Goal: Transaction & Acquisition: Purchase product/service

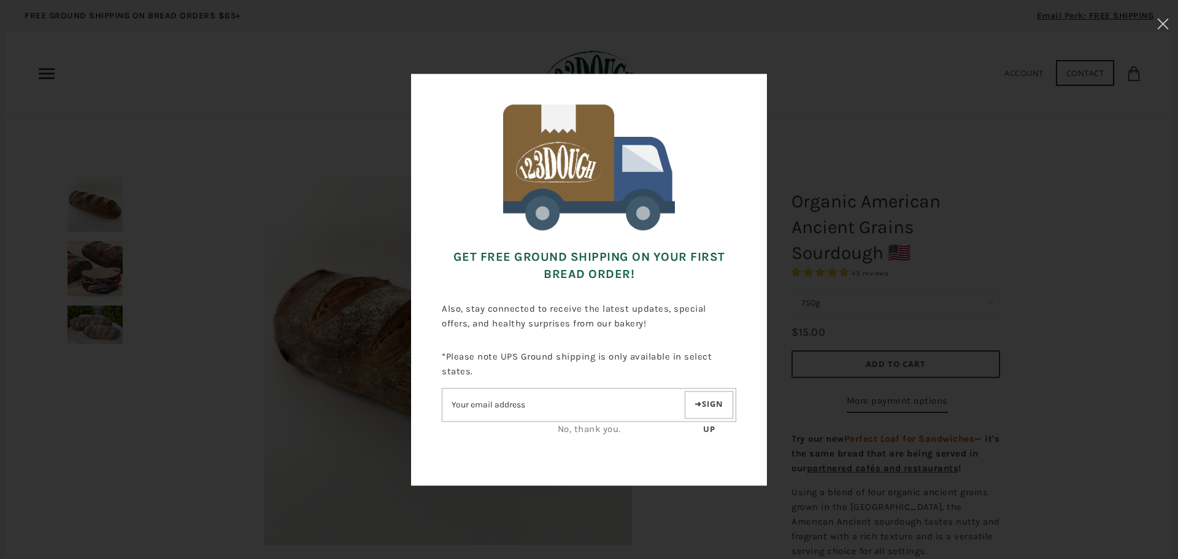
click at [540, 401] on input"] "Email address" at bounding box center [562, 404] width 240 height 21
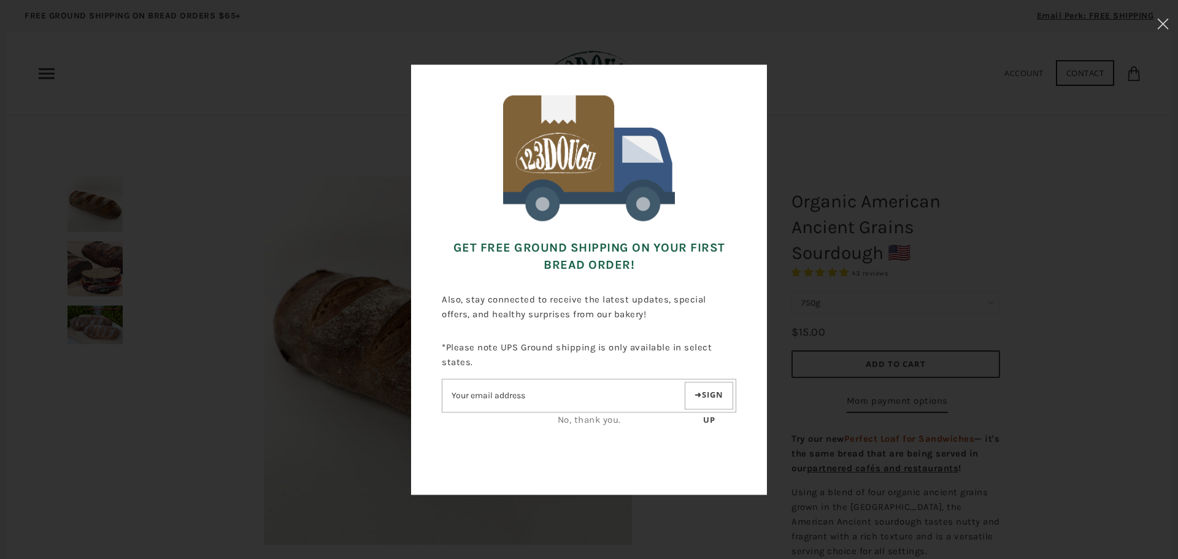
click at [550, 396] on input"] "Email address" at bounding box center [562, 395] width 240 height 21
type input"] "ajrusso@hsspartans.com"
click at [702, 400] on button "Sign up" at bounding box center [709, 396] width 48 height 28
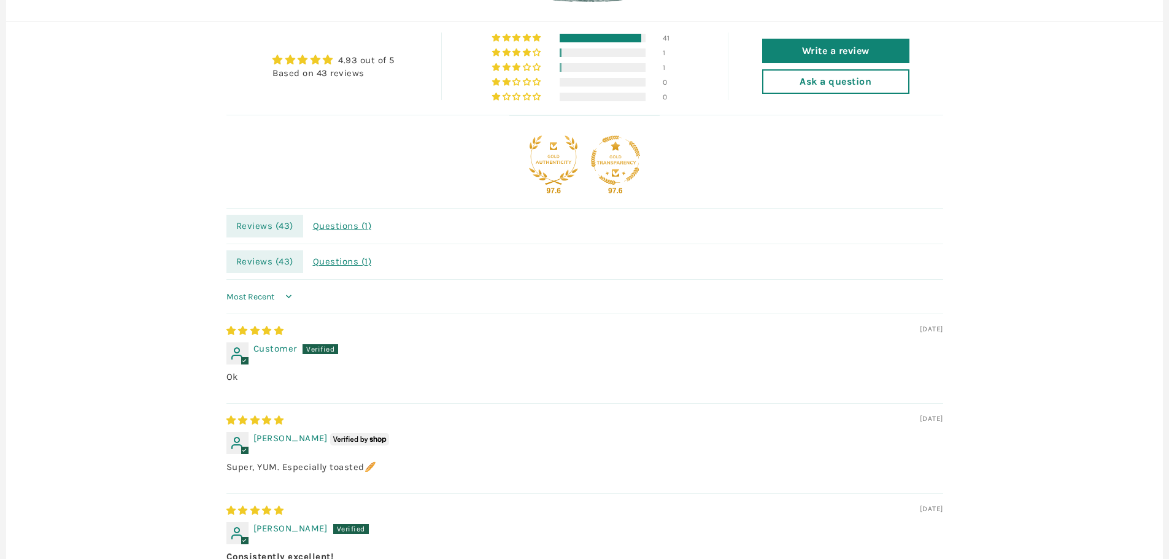
scroll to position [675, 0]
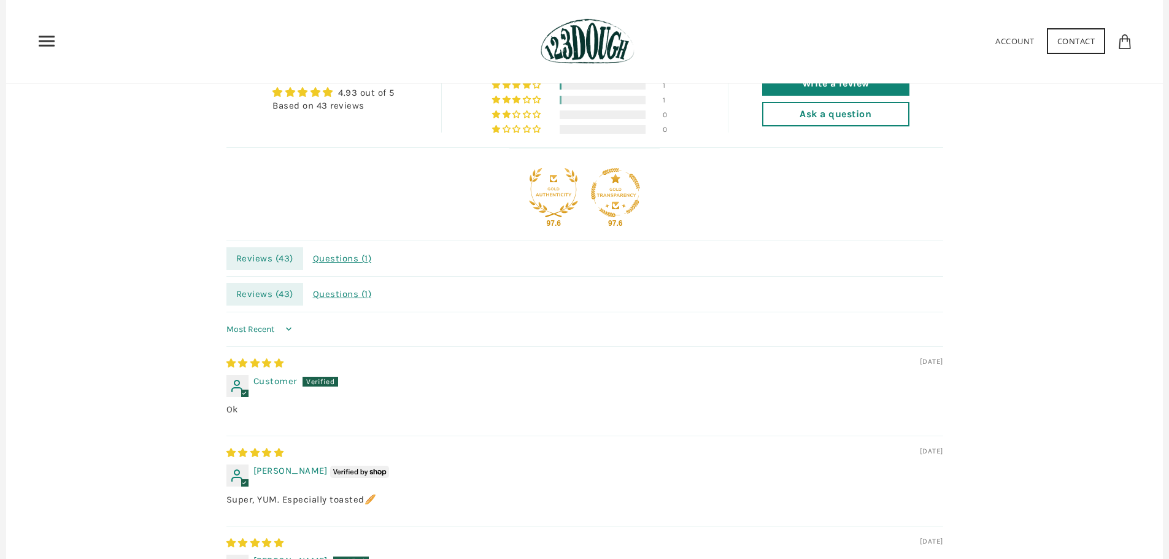
click at [51, 44] on icon "Primary" at bounding box center [47, 41] width 20 height 20
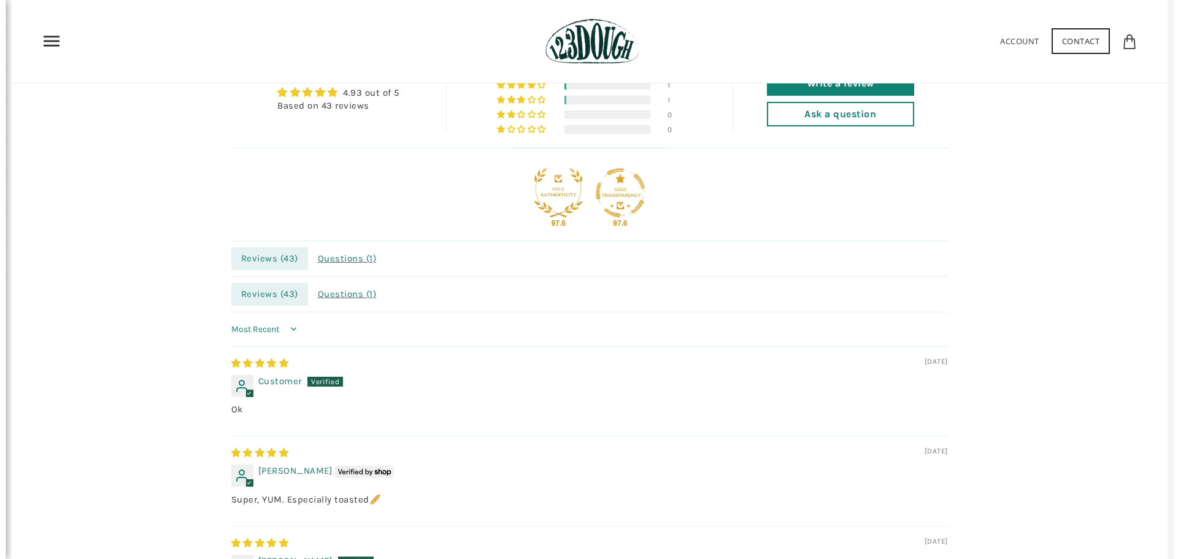
scroll to position [0, 0]
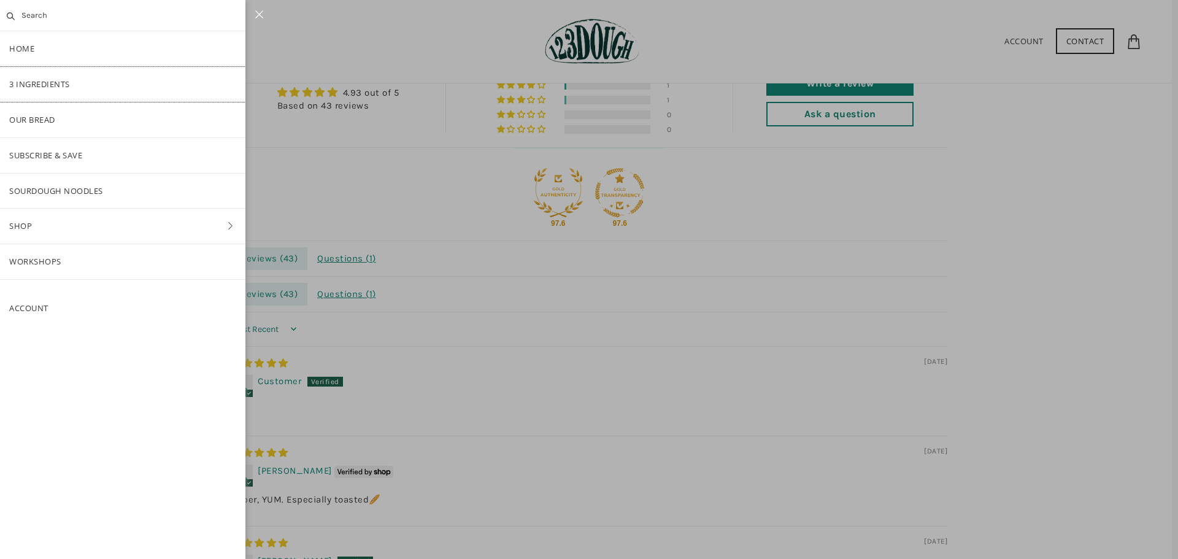
click at [53, 82] on link "3 Ingredients" at bounding box center [122, 84] width 245 height 35
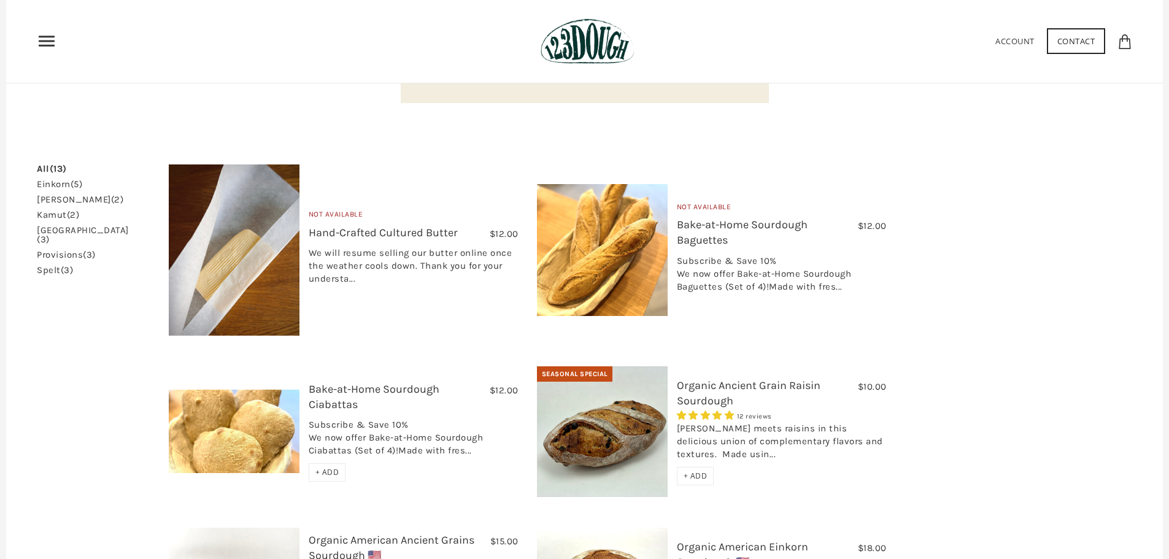
scroll to position [118, 0]
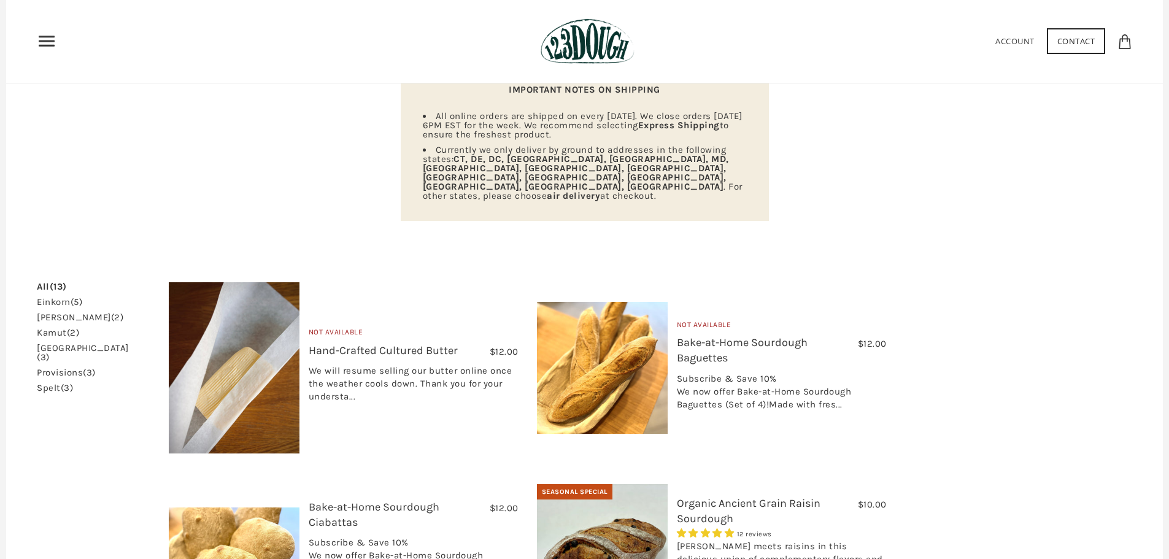
click at [53, 383] on link "spelt (3)" at bounding box center [55, 387] width 36 height 9
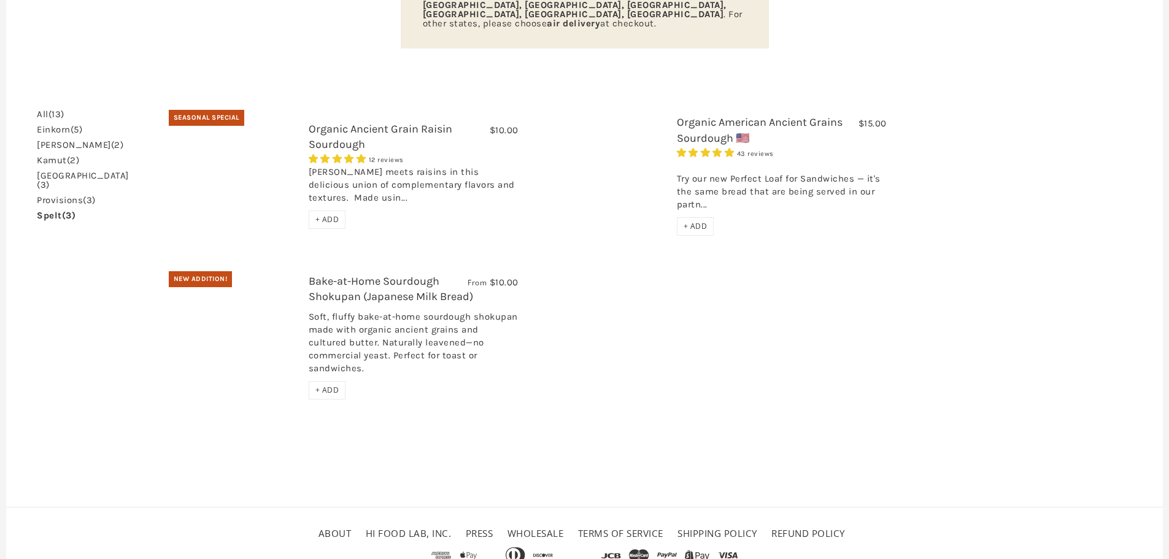
scroll to position [311, 0]
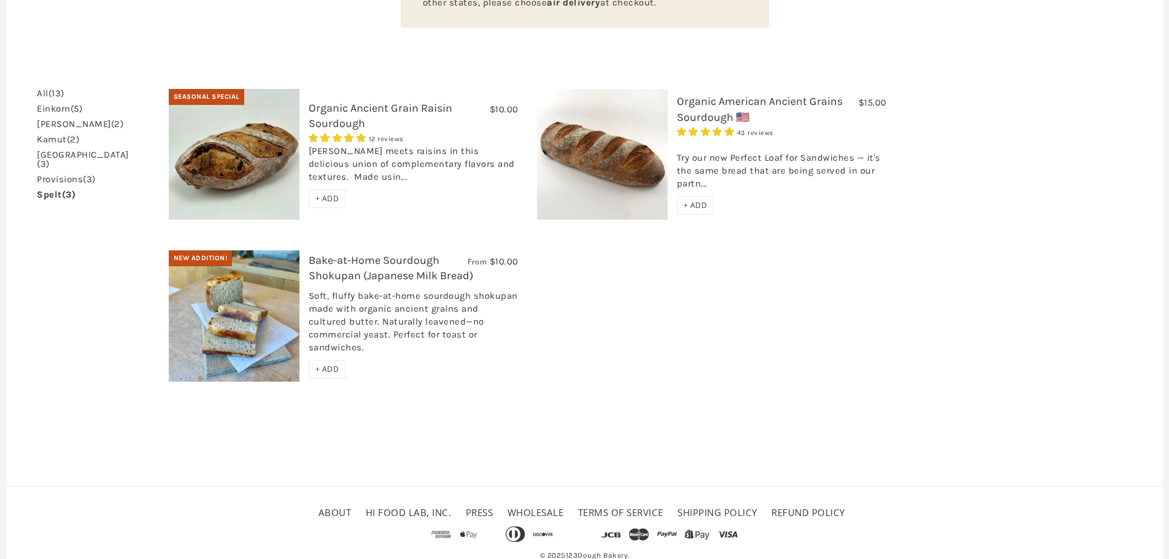
click at [365, 253] on link "Bake-at-Home Sourdough Shokupan (Japanese Milk Bread)" at bounding box center [391, 267] width 164 height 29
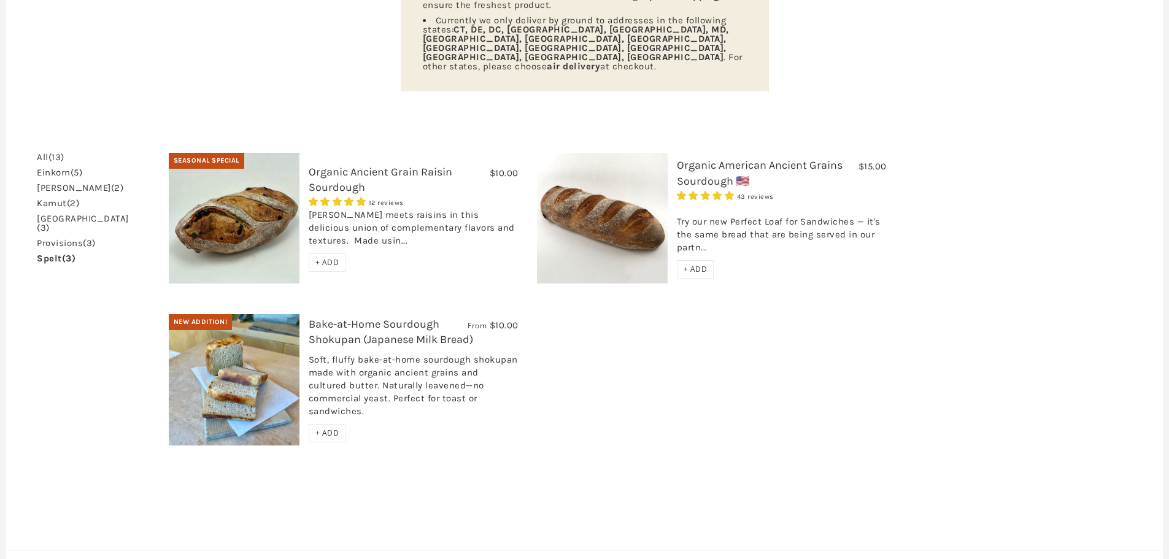
scroll to position [188, 0]
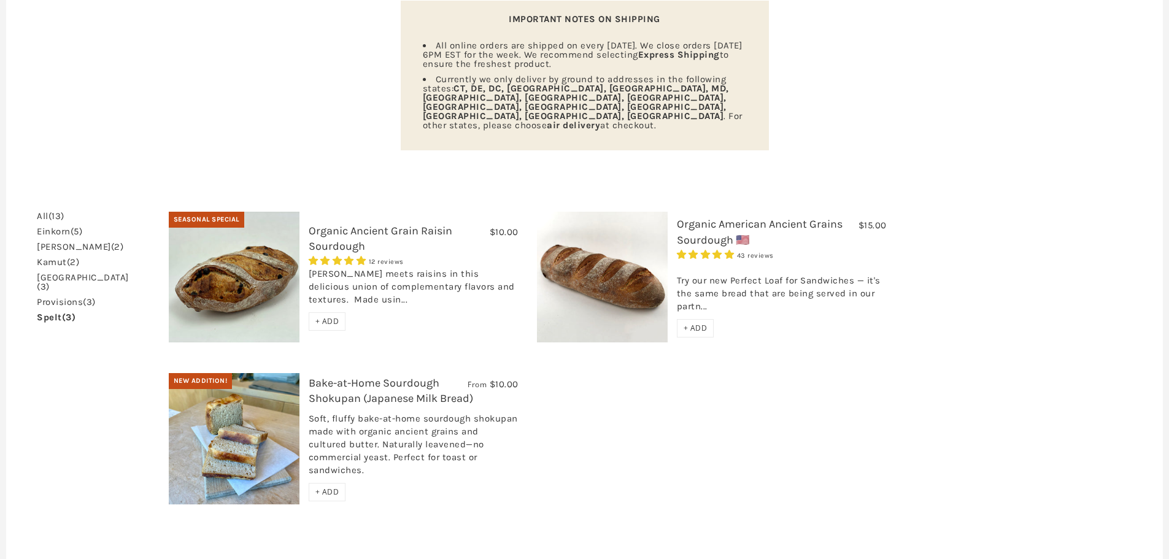
click at [390, 267] on div "[PERSON_NAME] meets raisins in this delicious union of complementary flavors an…" at bounding box center [414, 289] width 210 height 45
click at [412, 224] on link "Organic Ancient Grain Raisin Sourdough" at bounding box center [381, 238] width 144 height 29
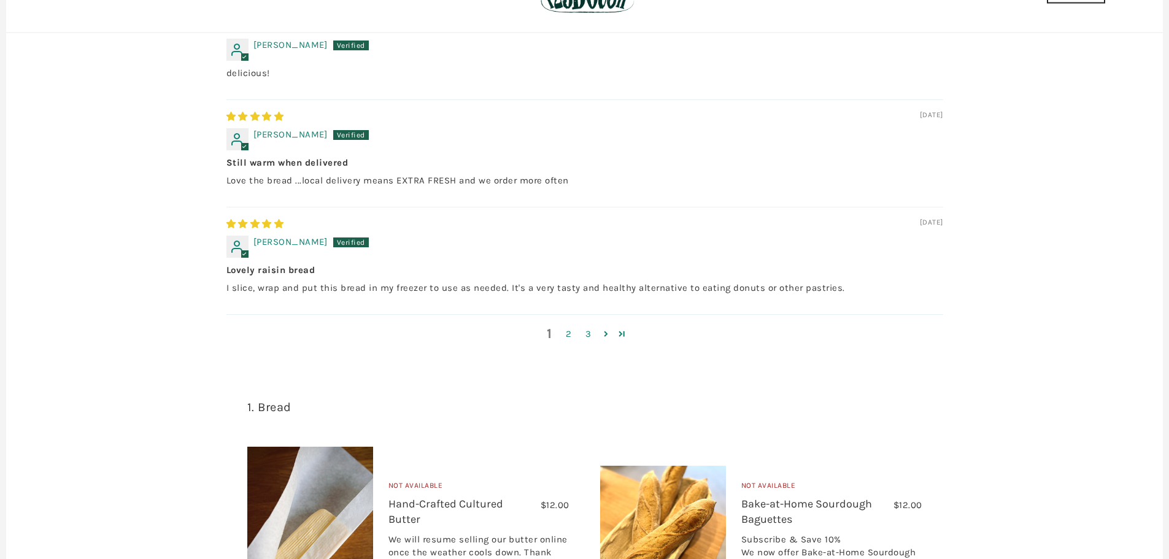
scroll to position [920, 0]
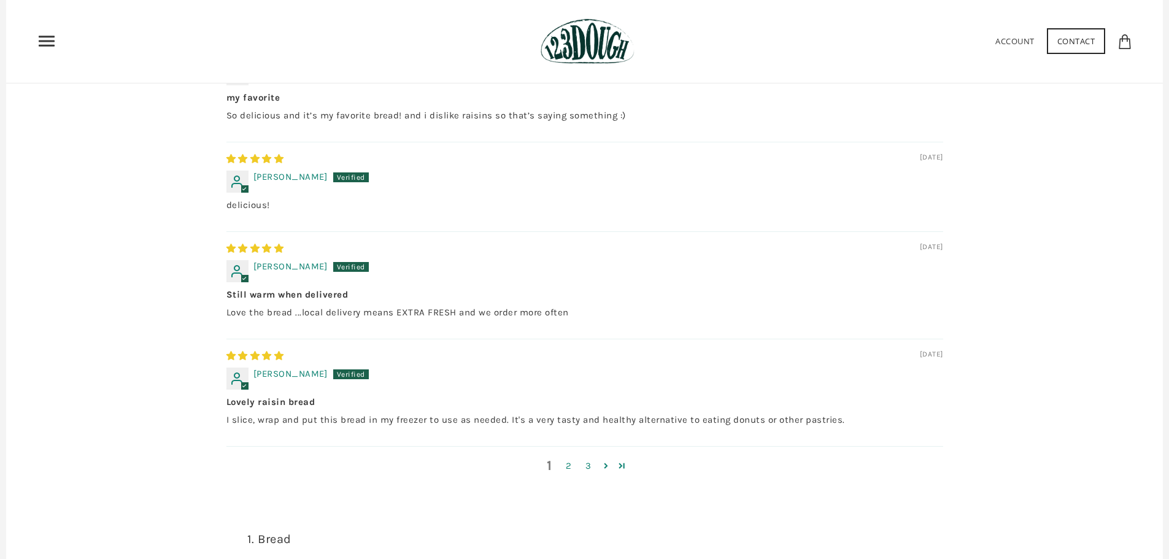
click at [53, 44] on icon "Primary" at bounding box center [47, 41] width 20 height 20
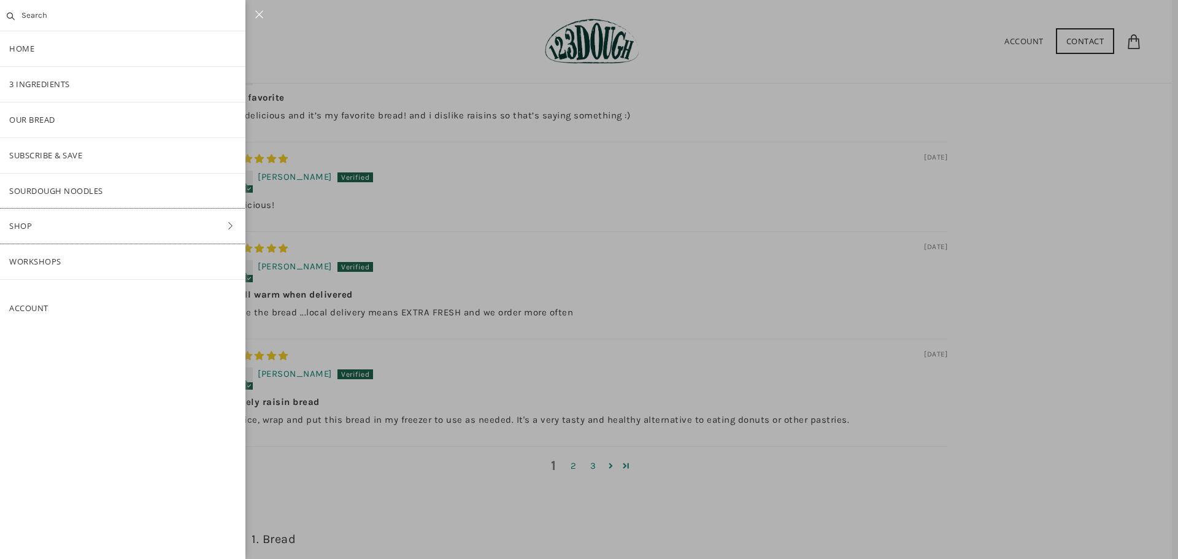
click at [234, 225] on icon at bounding box center [230, 225] width 18 height 9
click at [52, 260] on link "Bake-at-Home" at bounding box center [122, 261] width 245 height 35
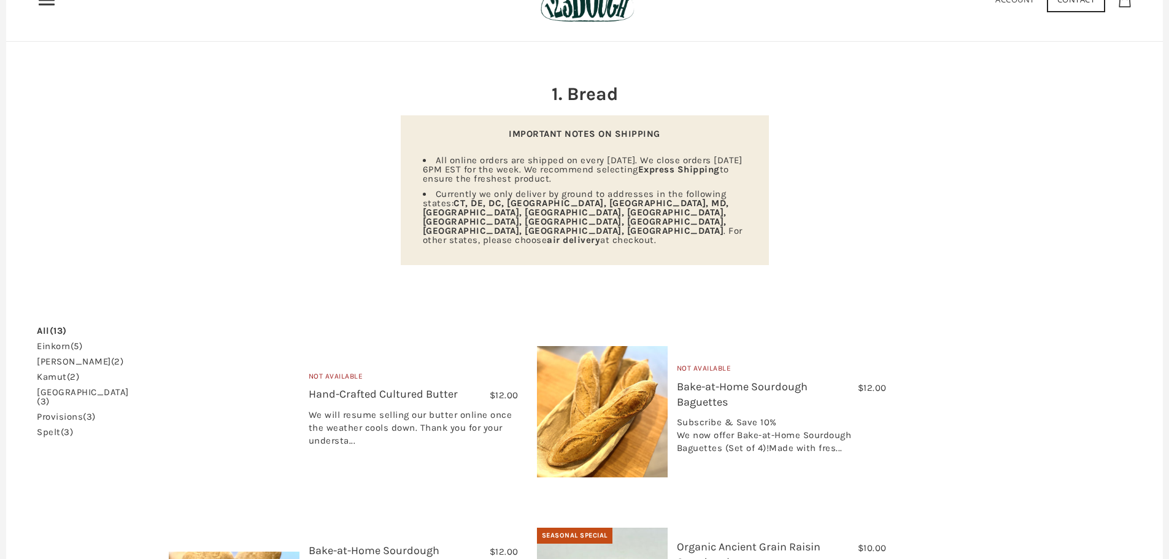
scroll to position [245, 0]
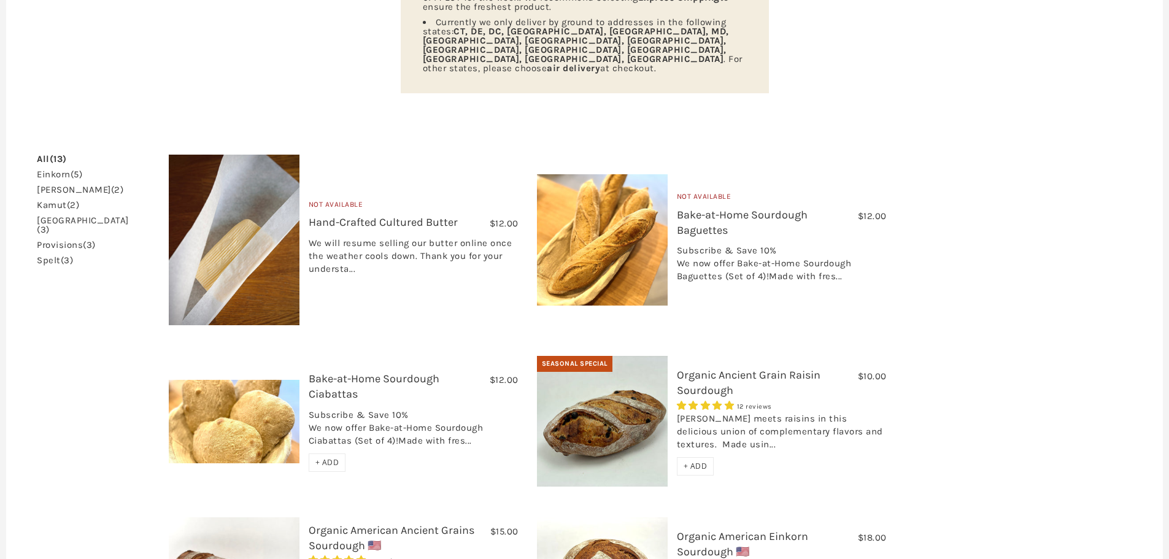
click at [62, 170] on link "einkorn (5)" at bounding box center [59, 174] width 45 height 9
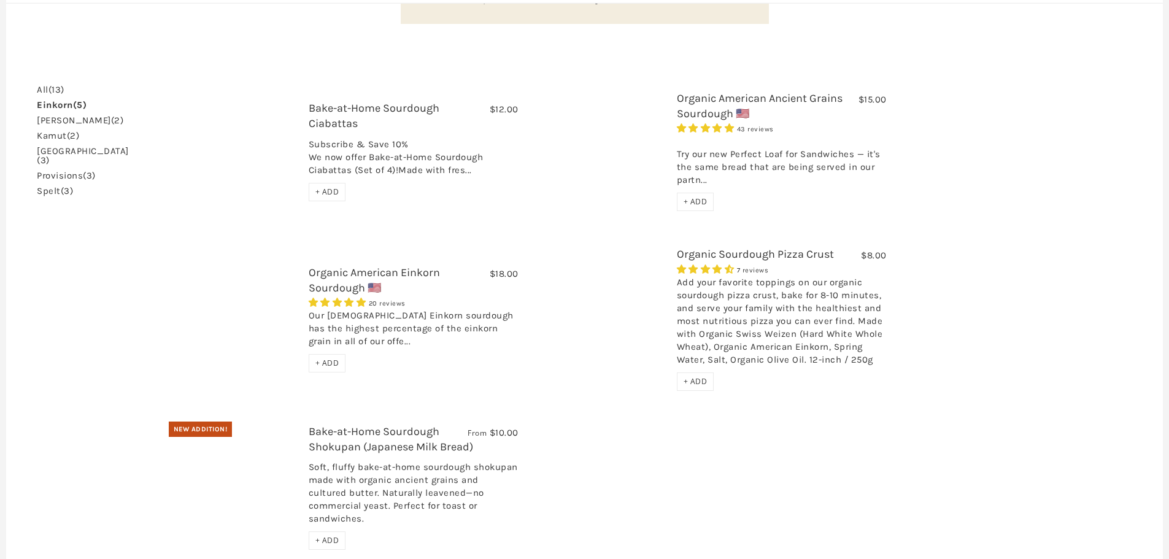
scroll to position [179, 0]
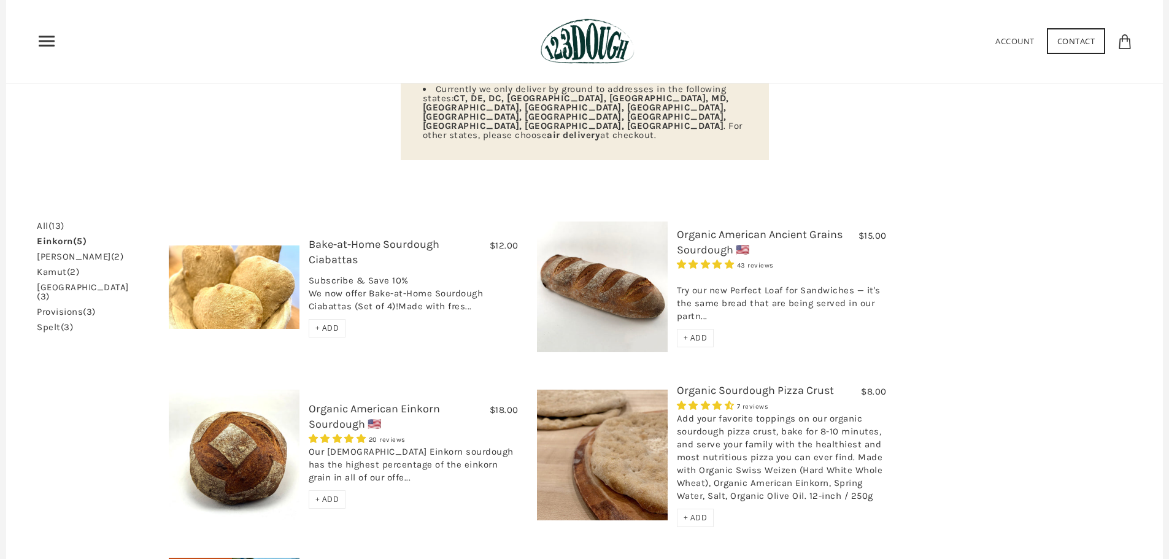
click at [363, 402] on link "Organic American Einkorn Sourdough 🇺🇸" at bounding box center [374, 416] width 131 height 29
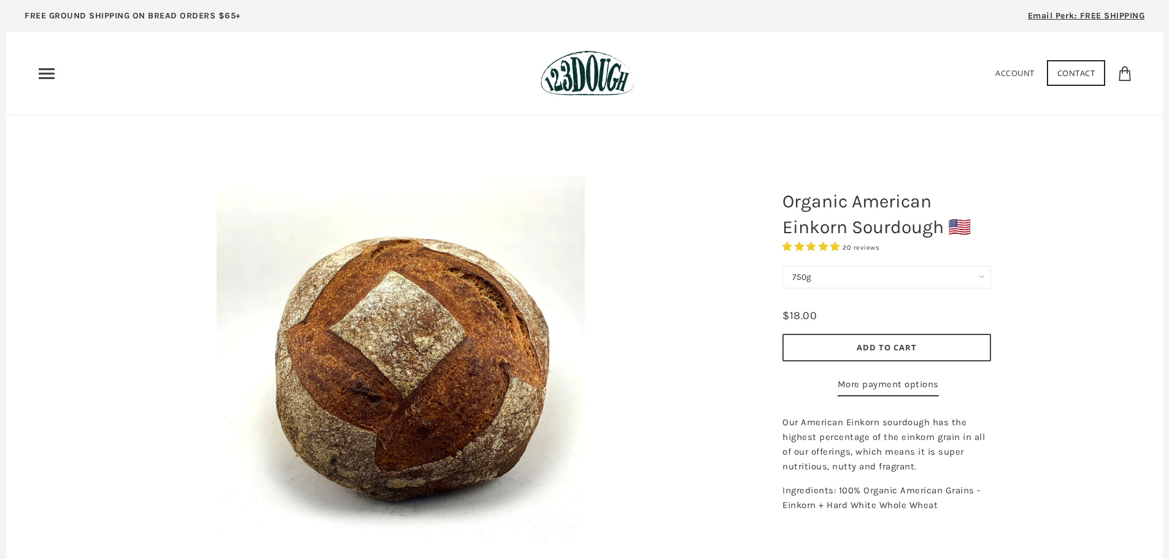
click at [985, 274] on select "750g" at bounding box center [886, 277] width 209 height 23
click at [891, 343] on span "Add to Cart" at bounding box center [886, 347] width 60 height 11
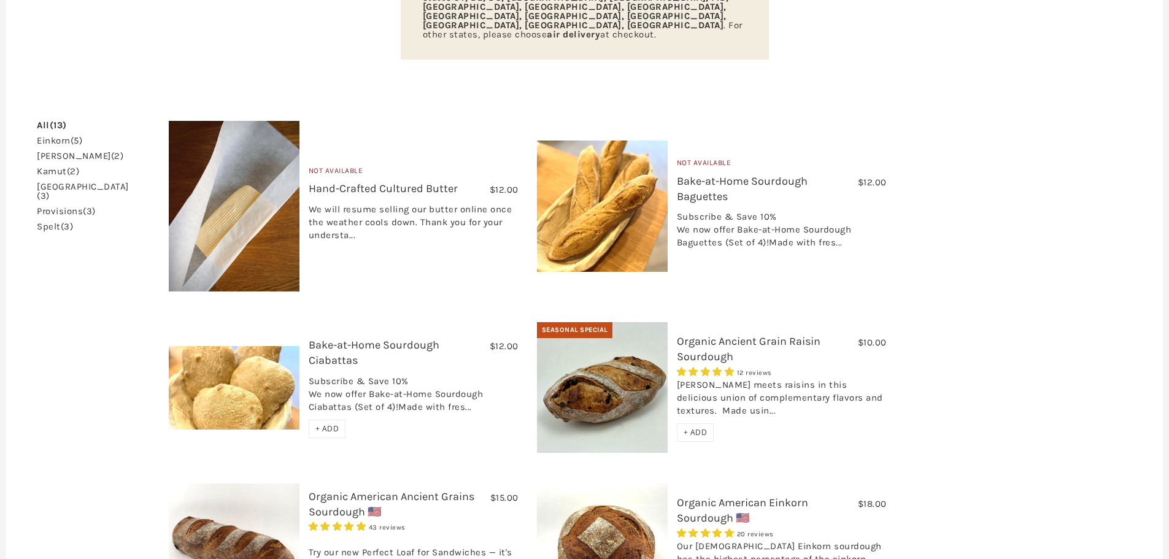
scroll to position [307, 0]
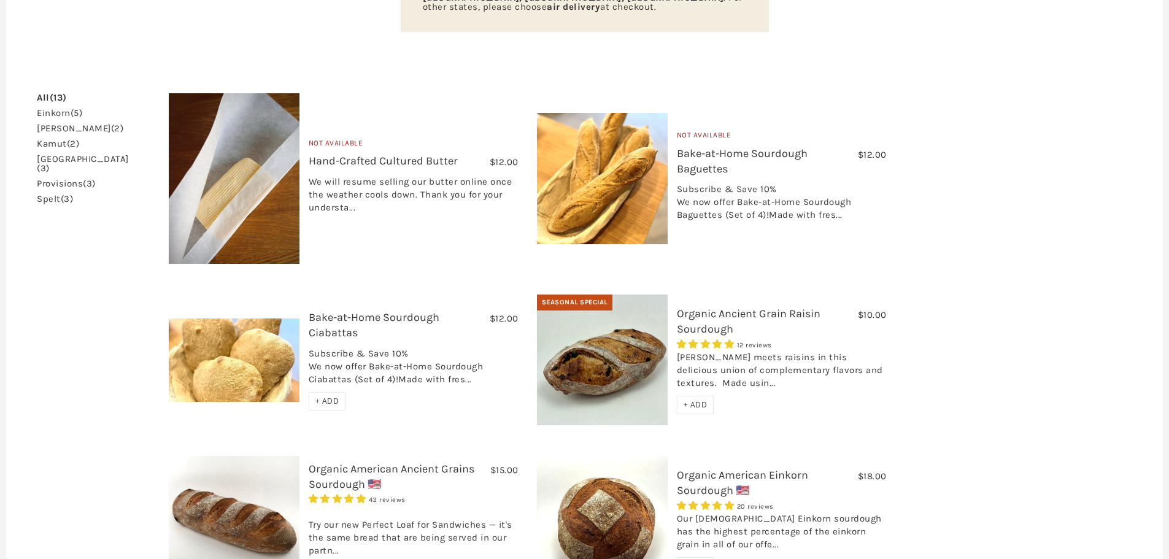
click at [739, 307] on link "Organic Ancient Grain Raisin Sourdough" at bounding box center [749, 321] width 144 height 29
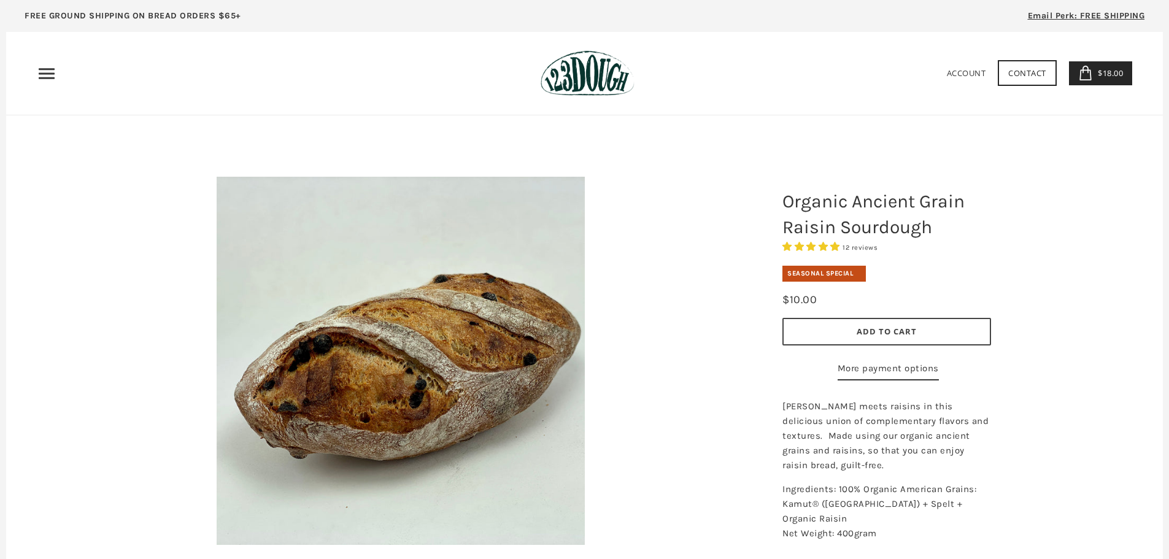
scroll to position [61, 0]
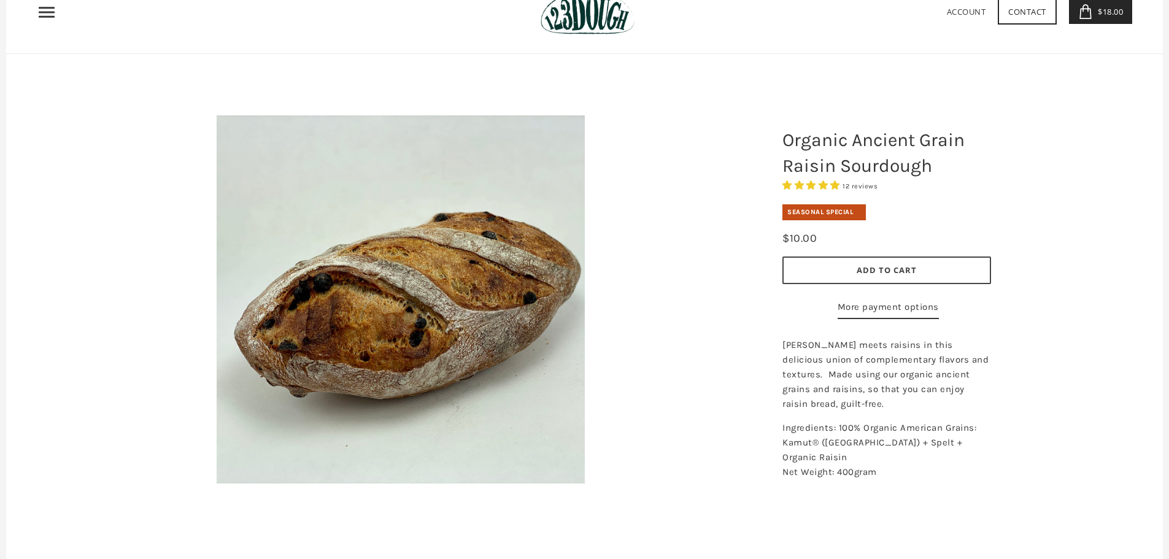
click at [894, 268] on span "Add to Cart" at bounding box center [886, 269] width 60 height 11
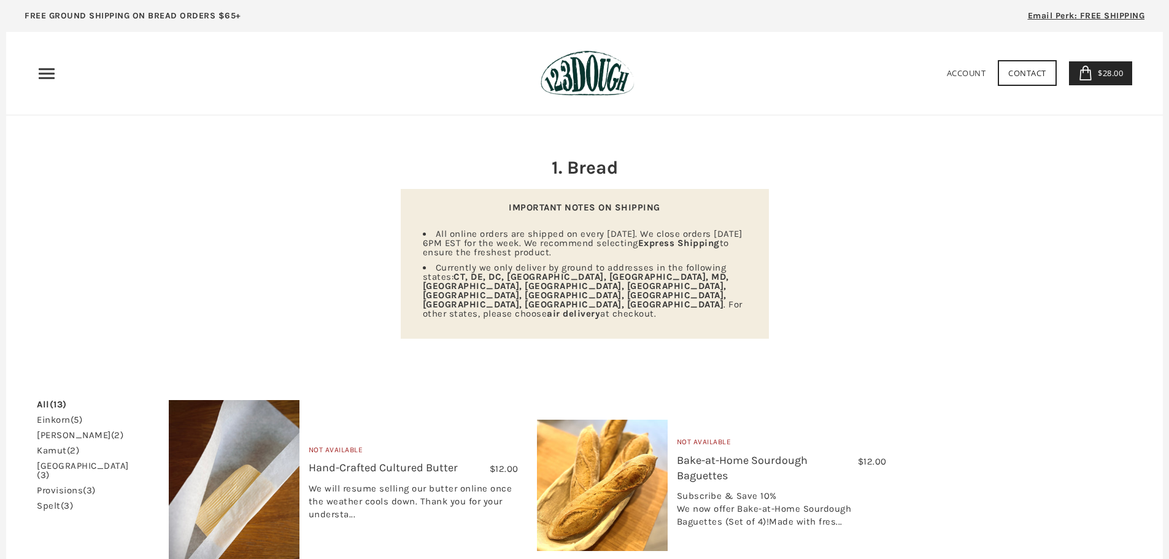
click at [67, 415] on link "einkorn (5)" at bounding box center [59, 419] width 45 height 9
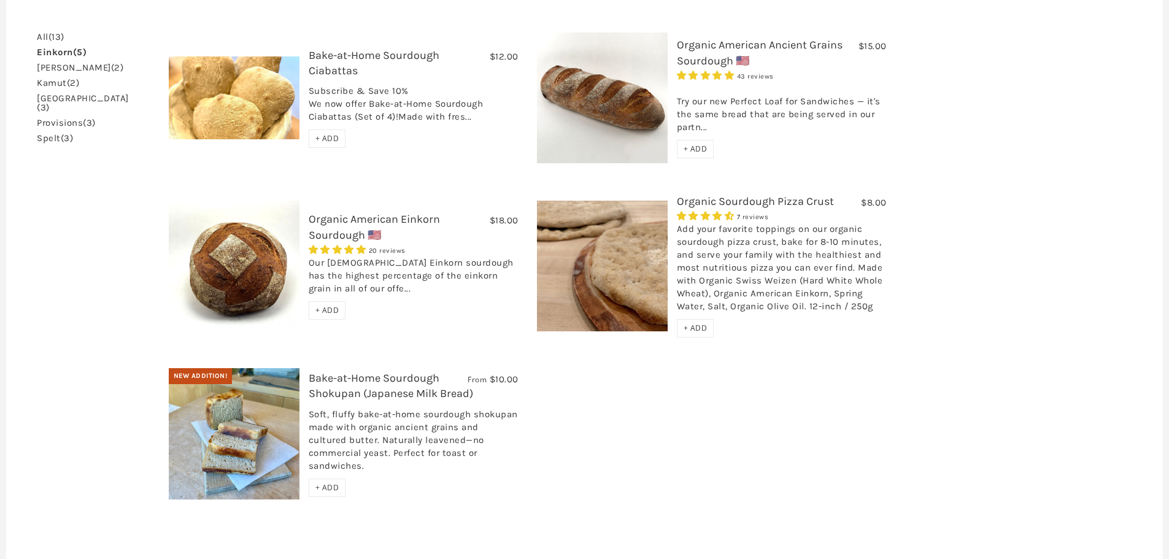
scroll to position [368, 0]
click at [763, 194] on link "Organic Sourdough Pizza Crust" at bounding box center [755, 200] width 157 height 13
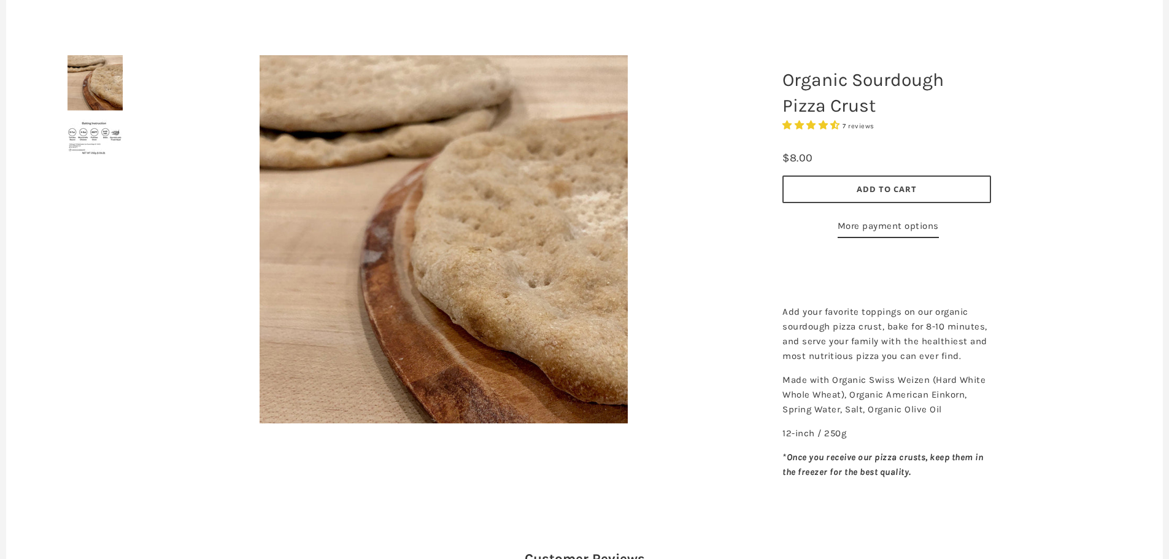
scroll to position [123, 0]
click at [864, 189] on span "Add to Cart" at bounding box center [886, 187] width 60 height 11
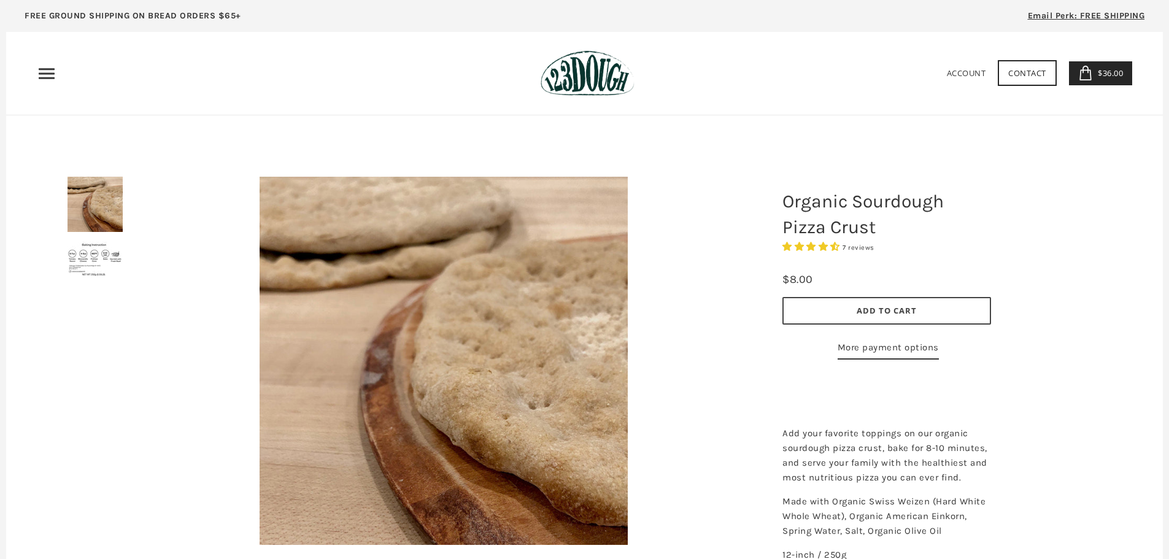
click at [81, 218] on img at bounding box center [94, 204] width 55 height 55
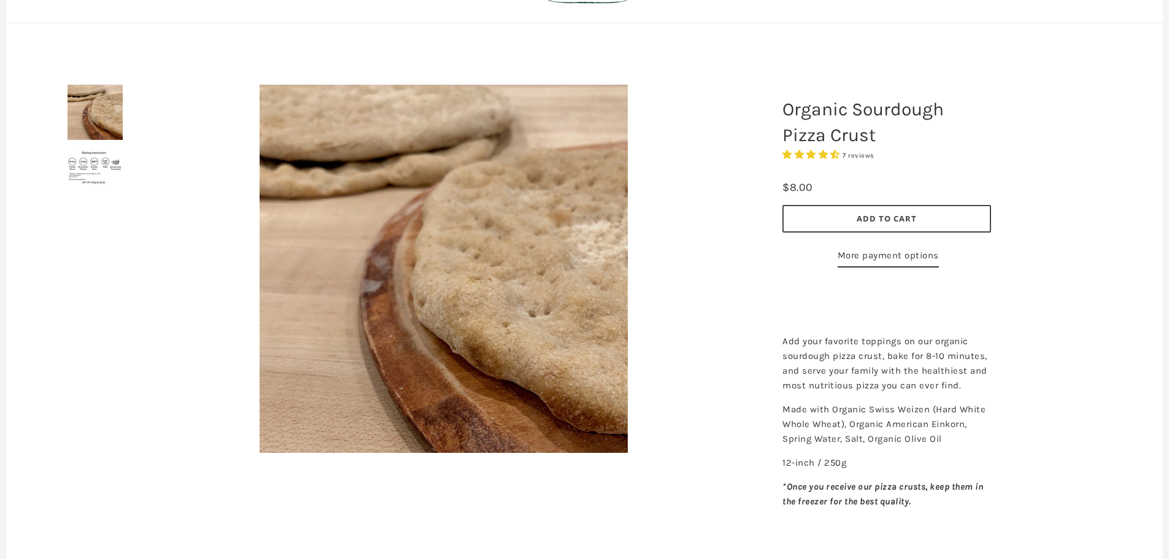
scroll to position [245, 0]
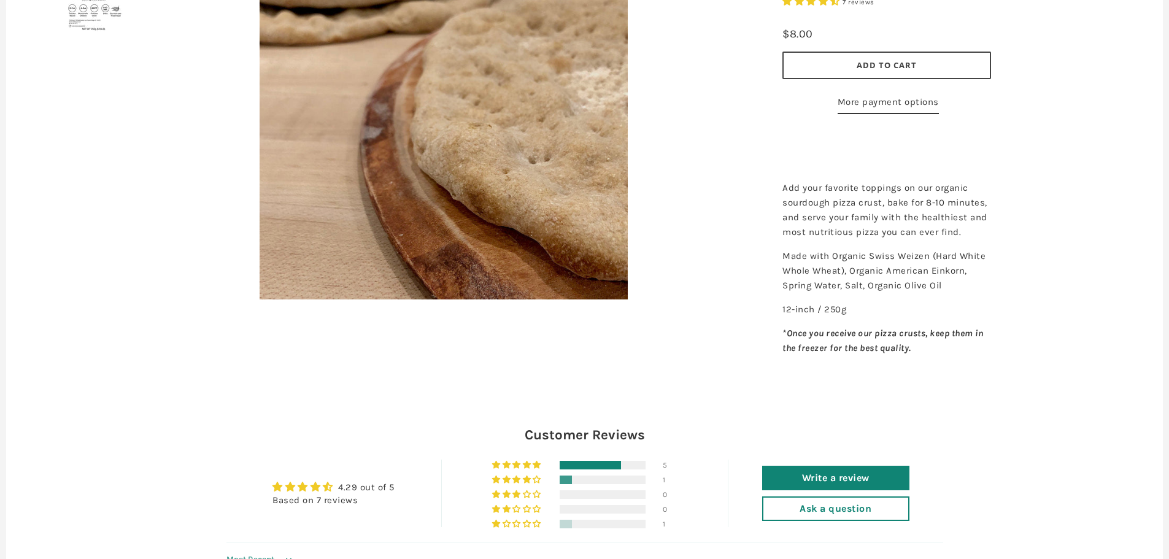
click at [90, 24] on img at bounding box center [94, 14] width 55 height 36
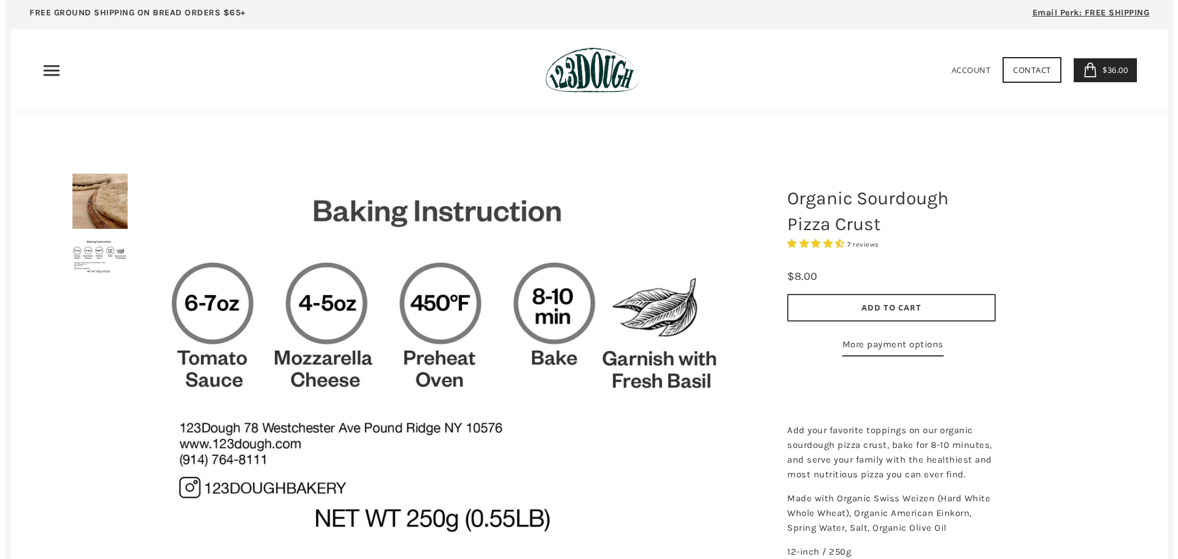
scroll to position [0, 0]
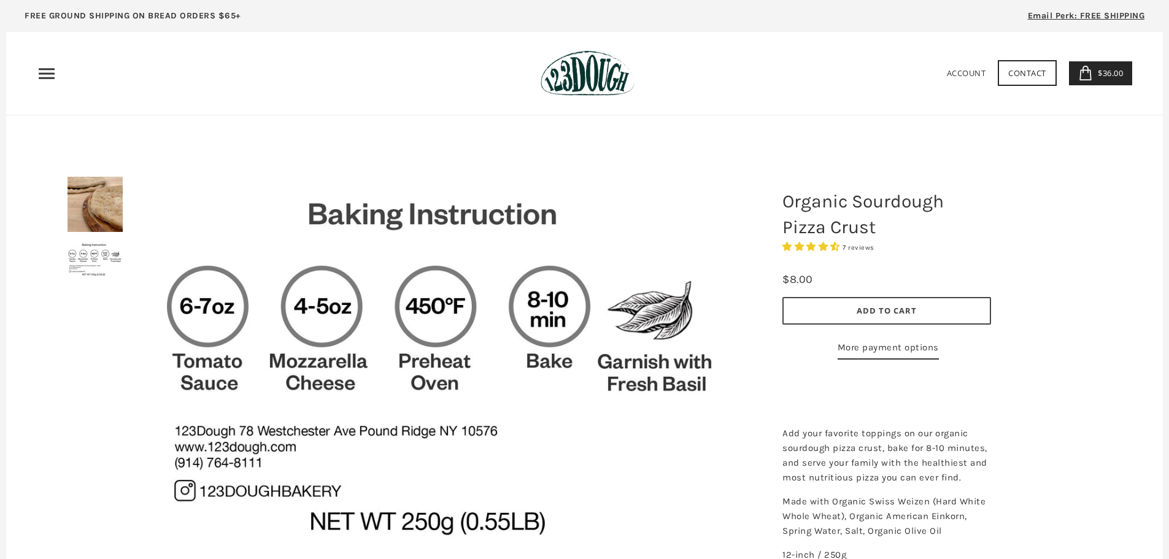
click at [47, 75] on icon "Primary" at bounding box center [47, 74] width 20 height 20
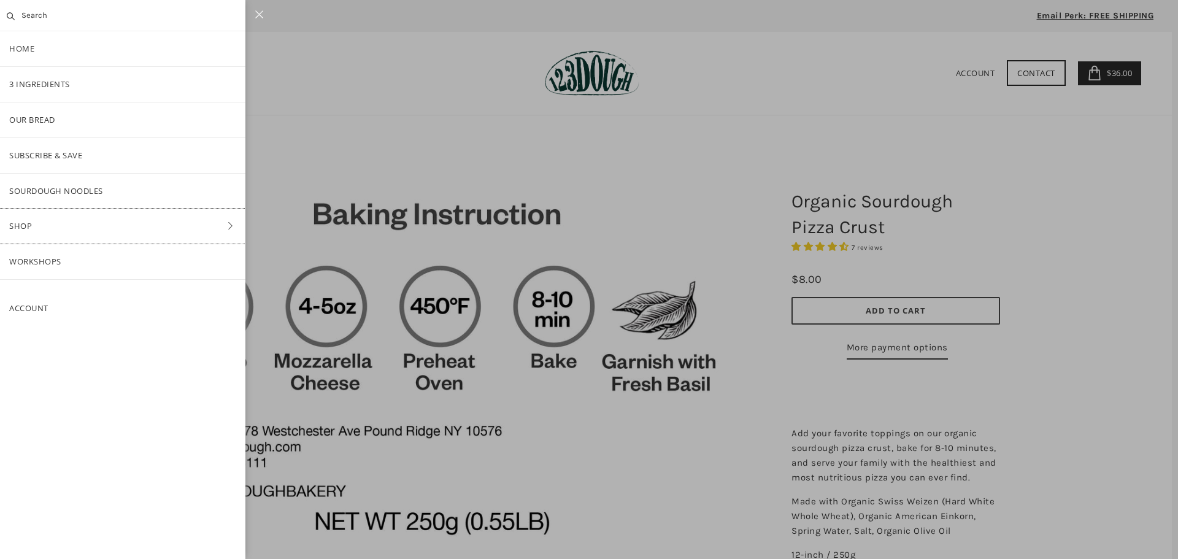
click at [45, 224] on link "Shop" at bounding box center [122, 226] width 245 height 35
click at [48, 155] on link "Bread" at bounding box center [122, 155] width 245 height 35
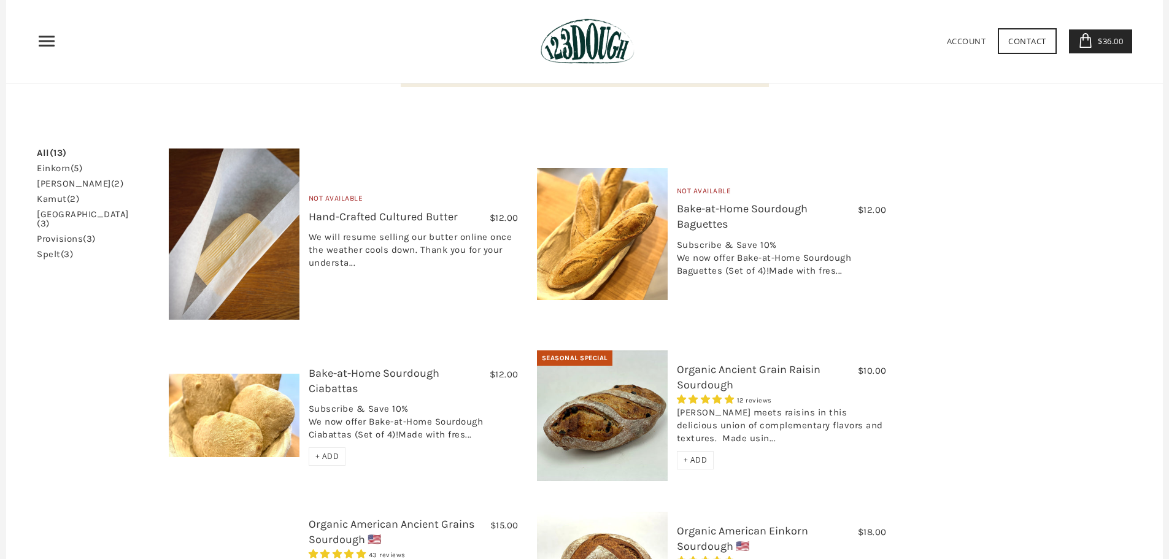
scroll to position [61, 0]
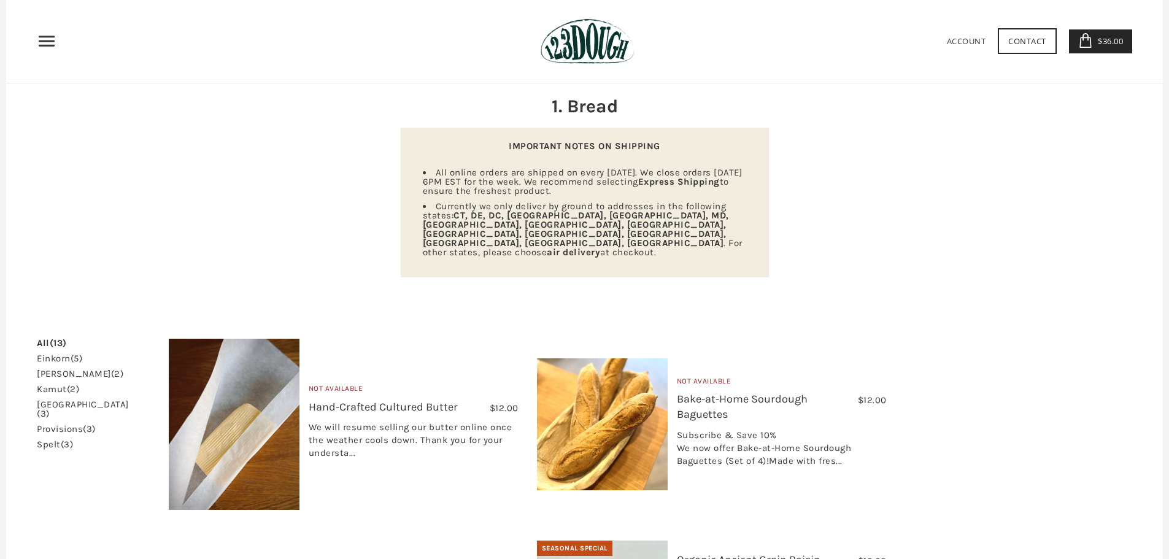
click at [60, 354] on link "einkorn (5)" at bounding box center [59, 358] width 45 height 9
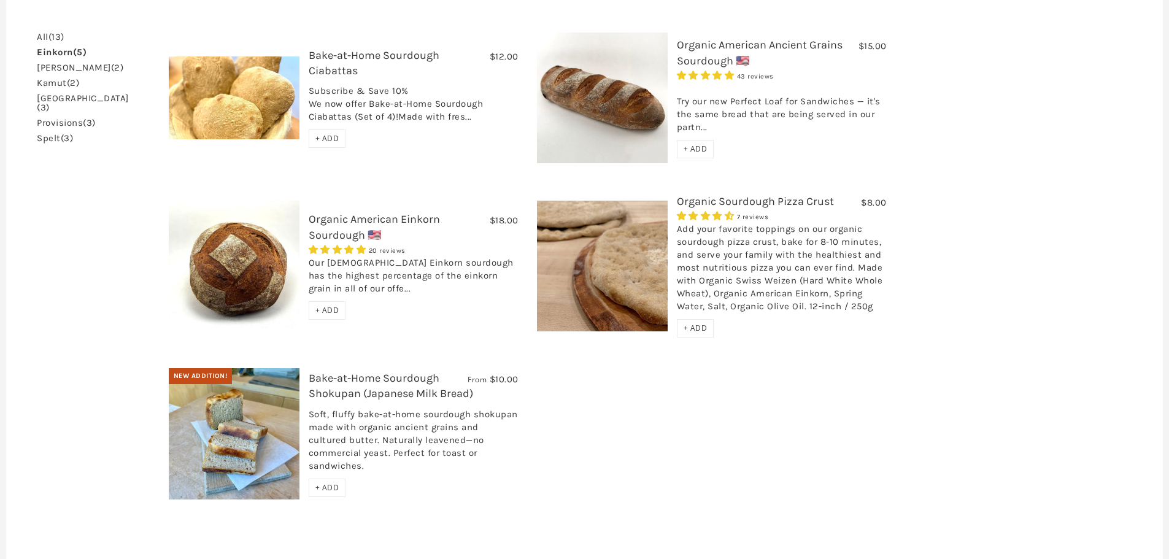
scroll to position [368, 0]
click at [348, 371] on link "Bake-at-Home Sourdough Shokupan (Japanese Milk Bread)" at bounding box center [391, 385] width 164 height 29
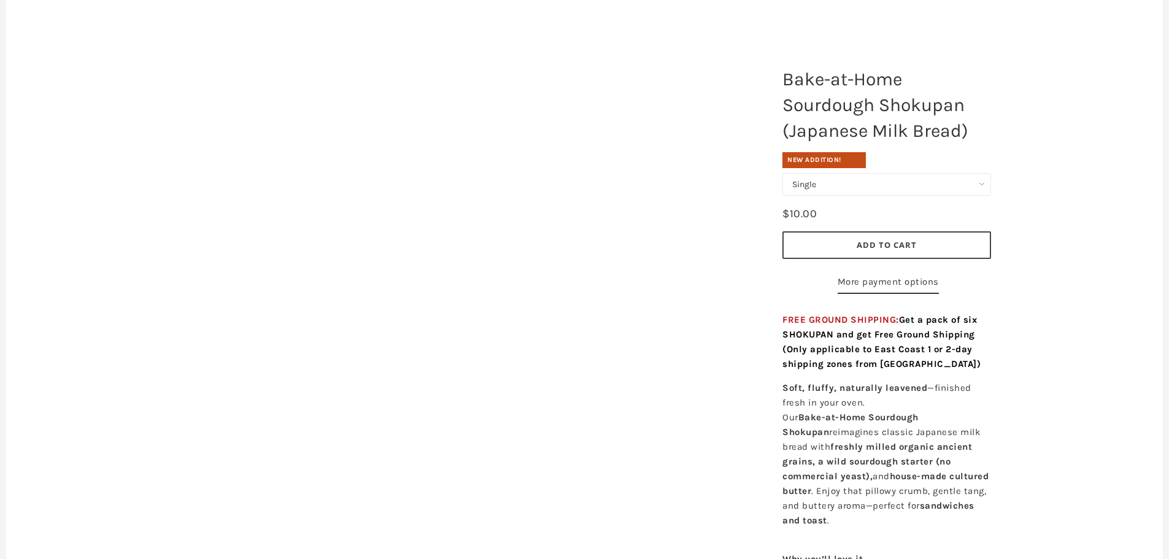
scroll to position [123, 0]
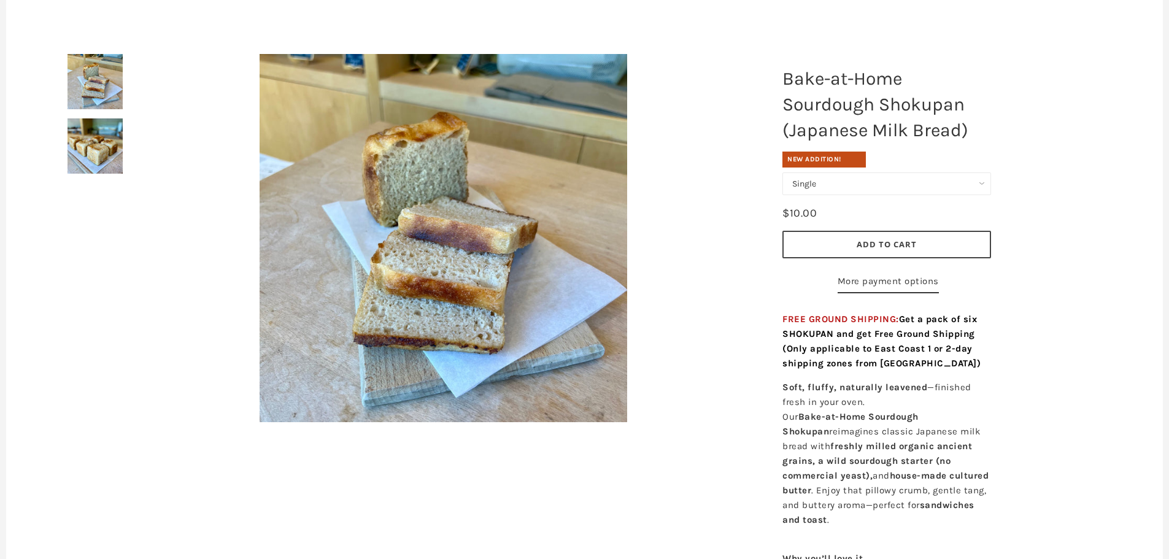
click at [861, 185] on select "Single Set of 6" at bounding box center [886, 183] width 209 height 23
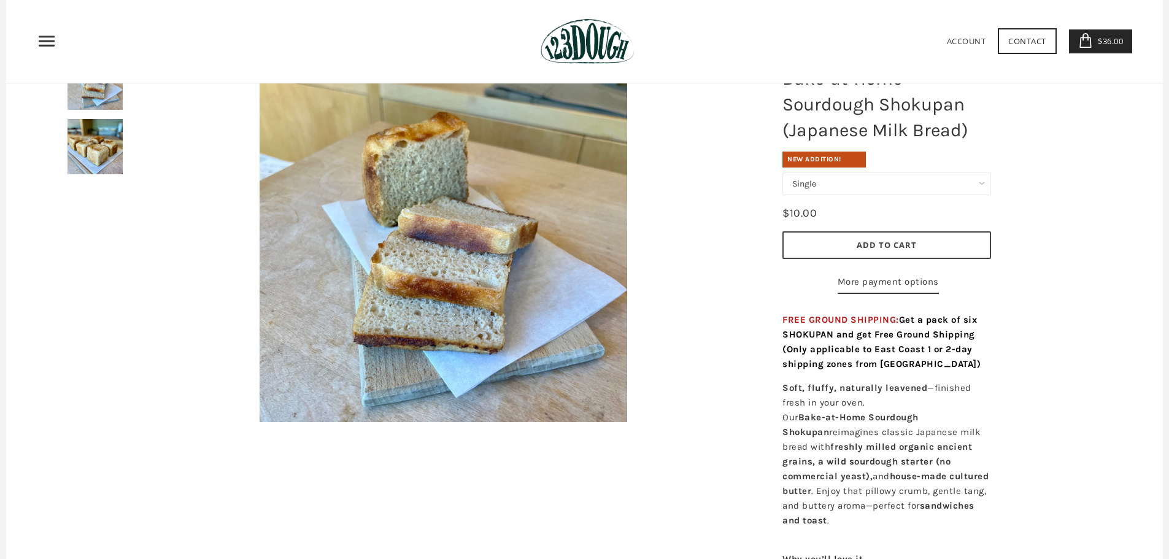
click at [108, 152] on img at bounding box center [94, 146] width 55 height 55
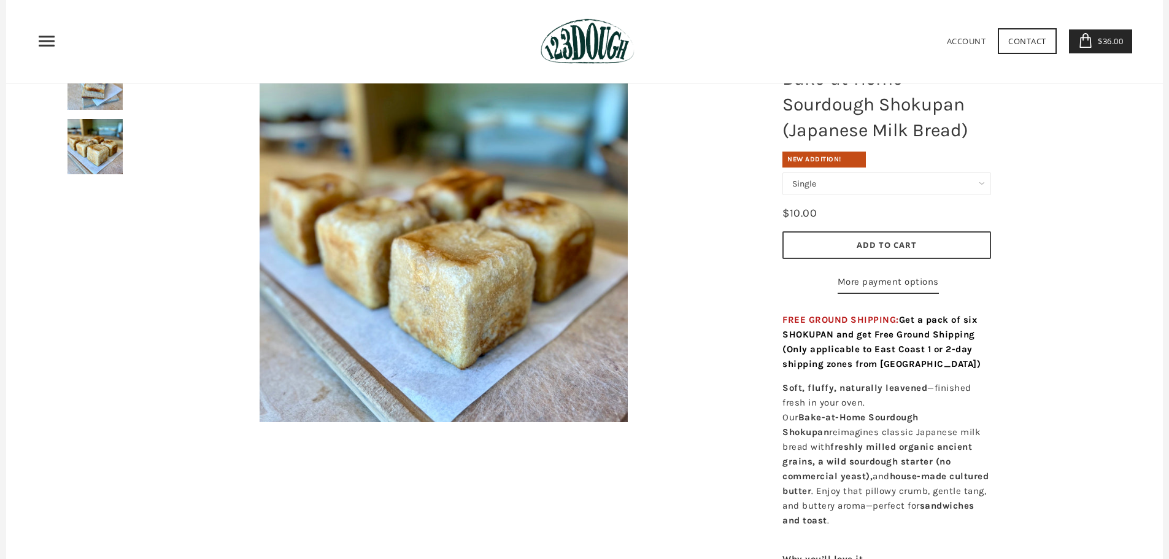
click at [45, 43] on icon "Primary" at bounding box center [47, 41] width 20 height 20
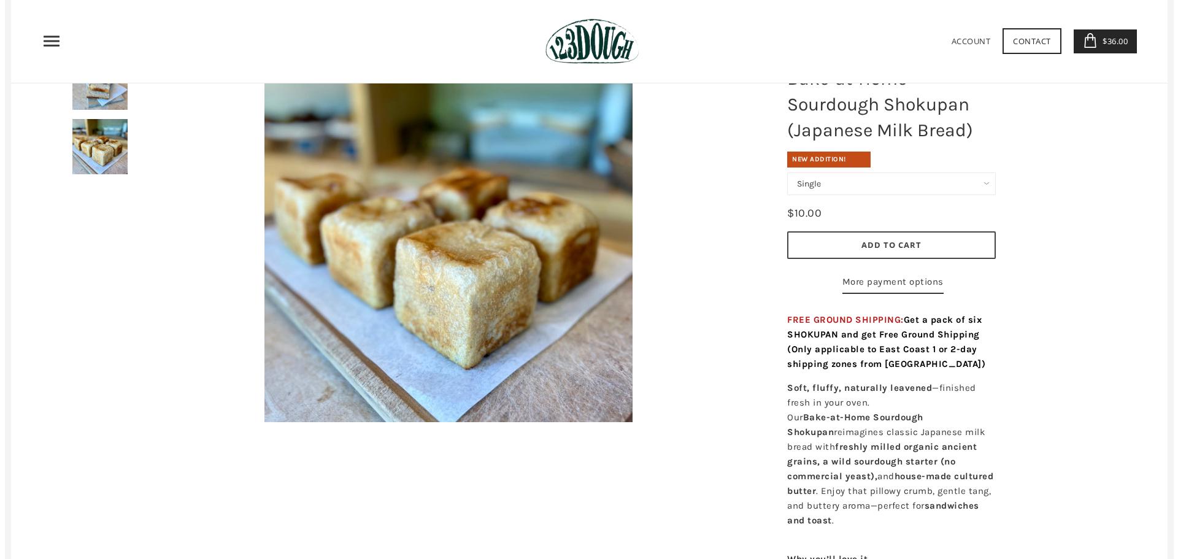
scroll to position [0, 0]
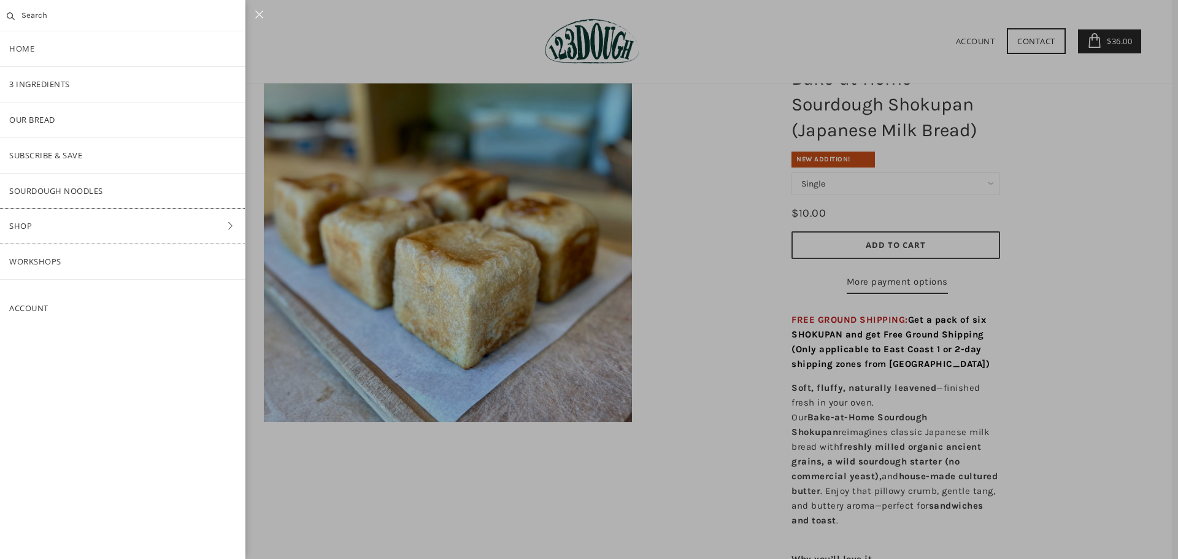
click at [93, 224] on link "Shop" at bounding box center [122, 226] width 245 height 35
click at [42, 152] on link "Bread" at bounding box center [122, 155] width 245 height 35
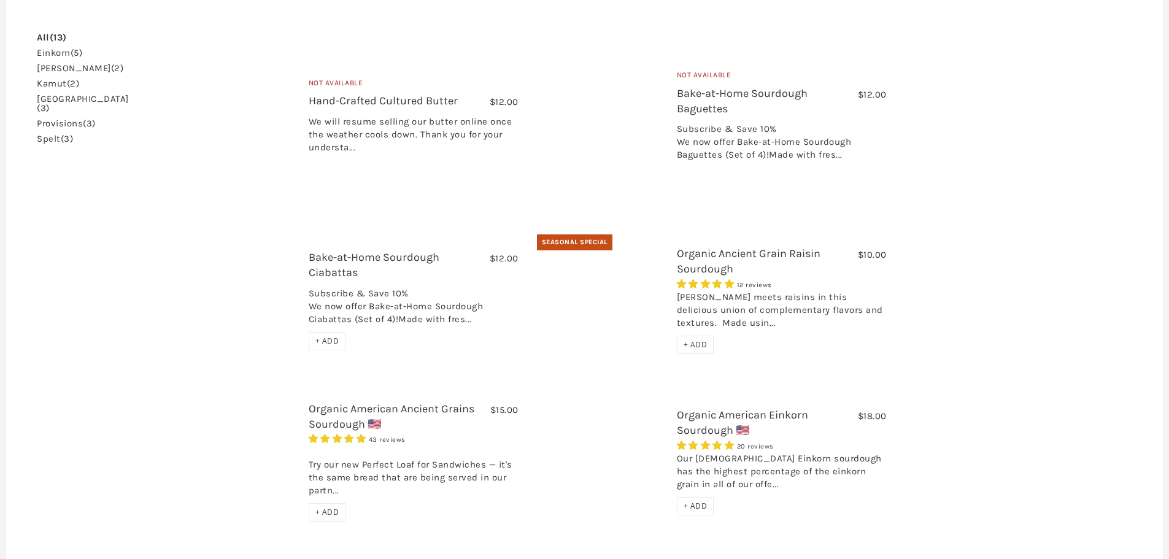
scroll to position [368, 0]
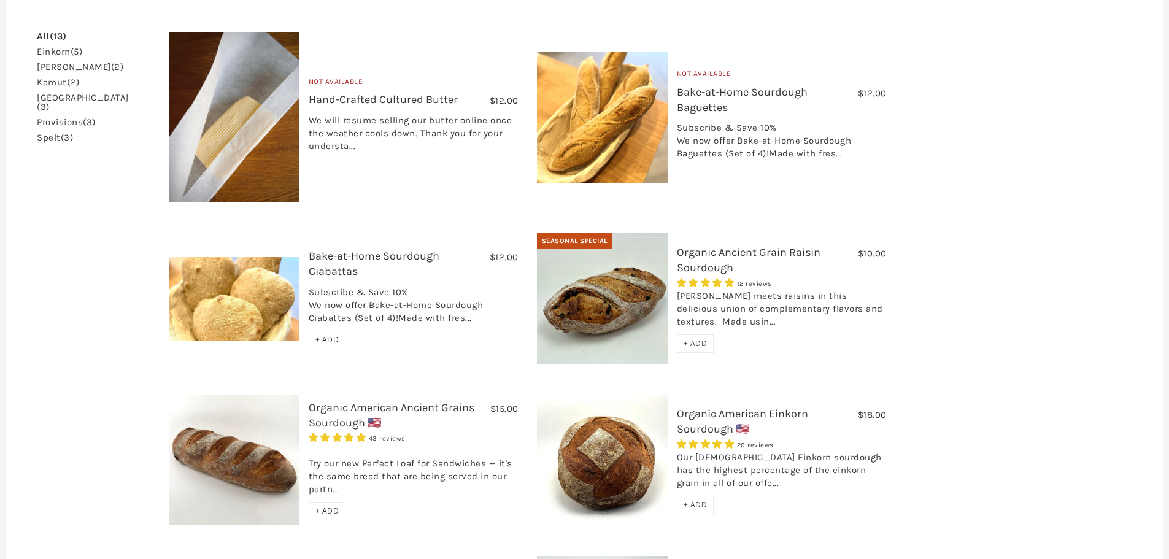
click at [436, 401] on link "Organic American Ancient Grains Sourdough 🇺🇸" at bounding box center [392, 415] width 166 height 29
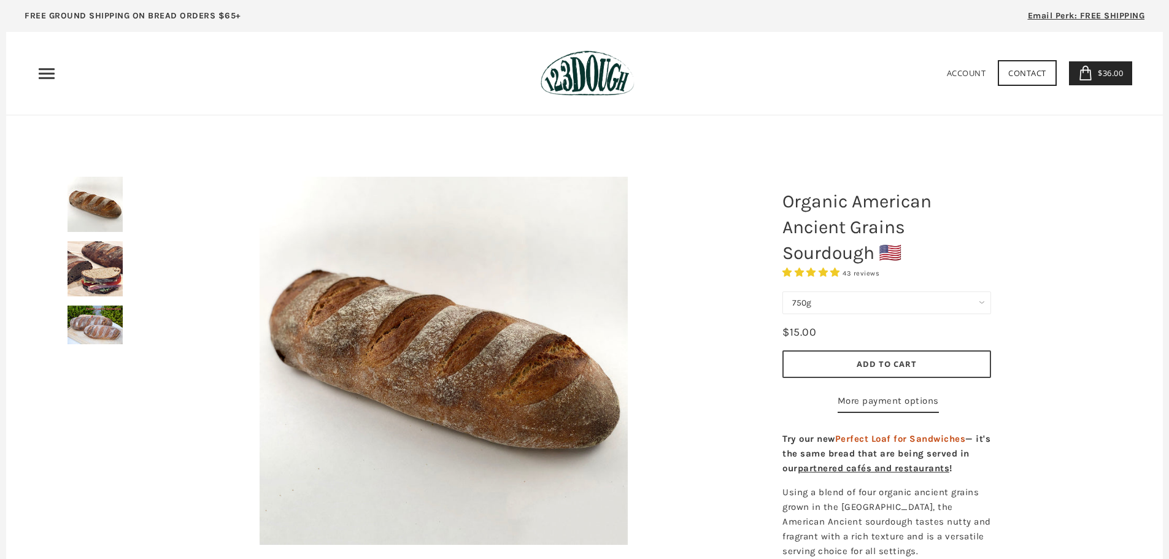
click at [898, 359] on span "Add to Cart" at bounding box center [886, 363] width 60 height 11
